Goal: Information Seeking & Learning: Compare options

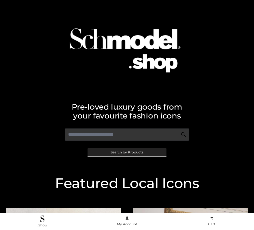
click at [127, 152] on span "Search by Products" at bounding box center [126, 152] width 33 height 3
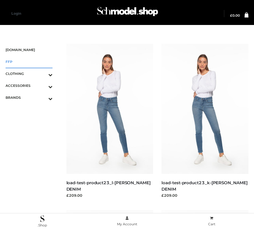
click at [29, 62] on span "FFP" at bounding box center [29, 62] width 47 height 6
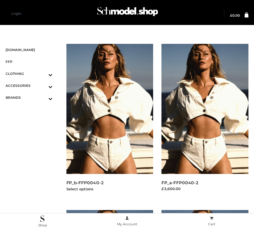
click at [109, 121] on img at bounding box center [109, 109] width 87 height 130
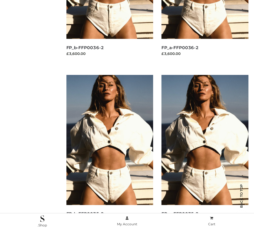
click at [205, 152] on img at bounding box center [204, 140] width 87 height 130
click at [109, 152] on img at bounding box center [109, 140] width 87 height 130
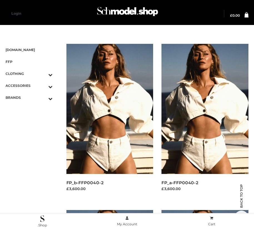
scroll to position [468, 0]
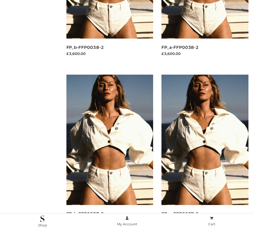
click at [205, 152] on img at bounding box center [204, 140] width 87 height 130
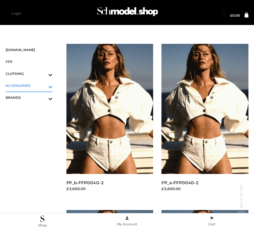
click at [42, 85] on icon "Toggle Submenu" at bounding box center [21, 87] width 62 height 6
click at [32, 109] on span "JEWELRY" at bounding box center [31, 109] width 41 height 6
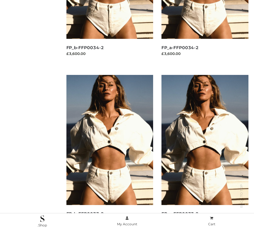
click at [109, 152] on img at bounding box center [109, 140] width 87 height 130
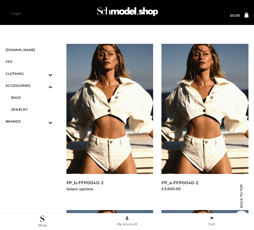
click at [109, 121] on img at bounding box center [109, 109] width 87 height 130
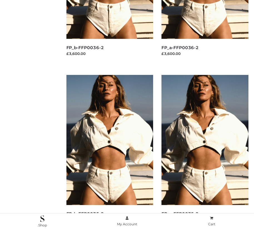
click at [109, 152] on img at bounding box center [109, 140] width 87 height 130
click at [205, 152] on img at bounding box center [204, 140] width 87 height 130
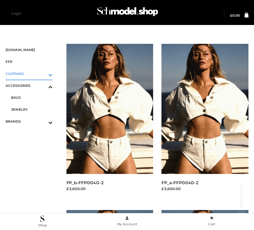
click at [42, 74] on icon "Toggle Submenu" at bounding box center [21, 75] width 62 height 6
click at [32, 85] on span "DRESSES" at bounding box center [31, 85] width 41 height 6
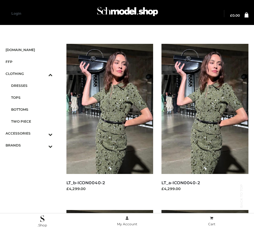
scroll to position [301, 0]
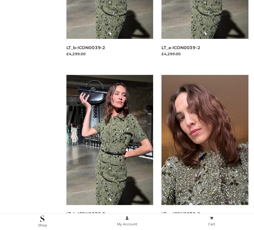
click at [205, 152] on img at bounding box center [204, 140] width 87 height 130
